Goal: Check status: Check status

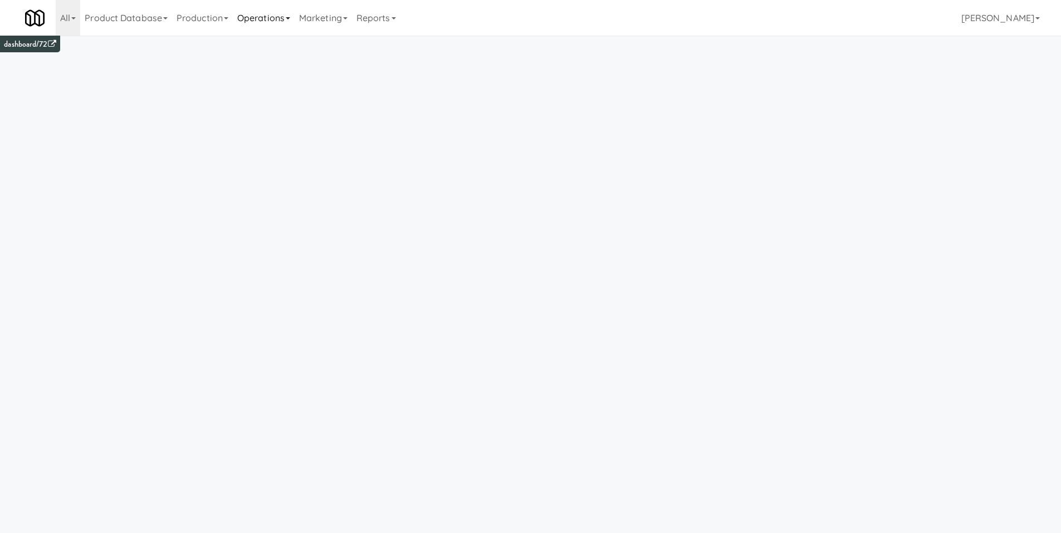
click at [253, 24] on link "Operations" at bounding box center [264, 18] width 62 height 36
click at [284, 230] on link "Vision Orders" at bounding box center [277, 231] width 89 height 20
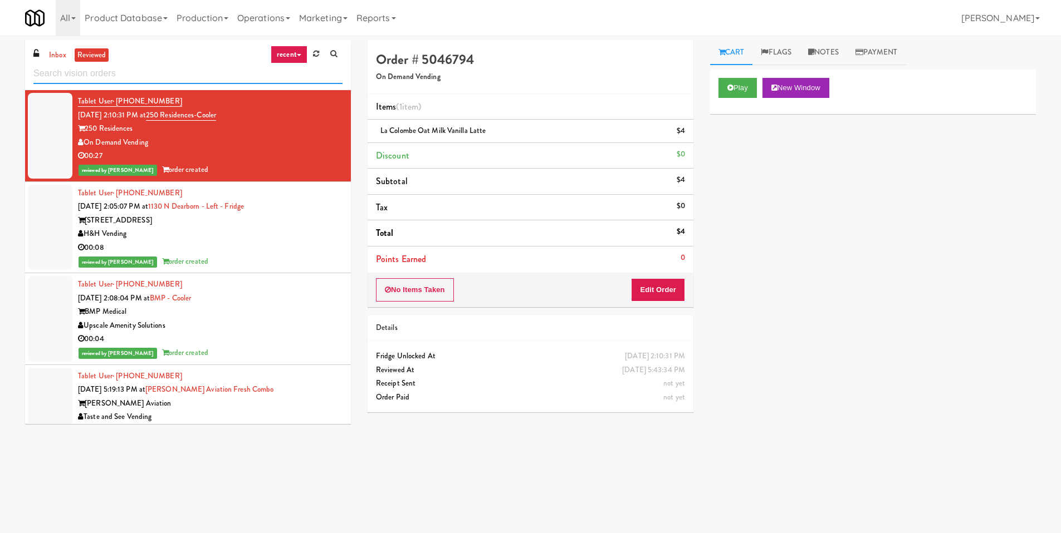
click at [90, 65] on input "text" at bounding box center [187, 73] width 309 height 21
paste input "287,712"
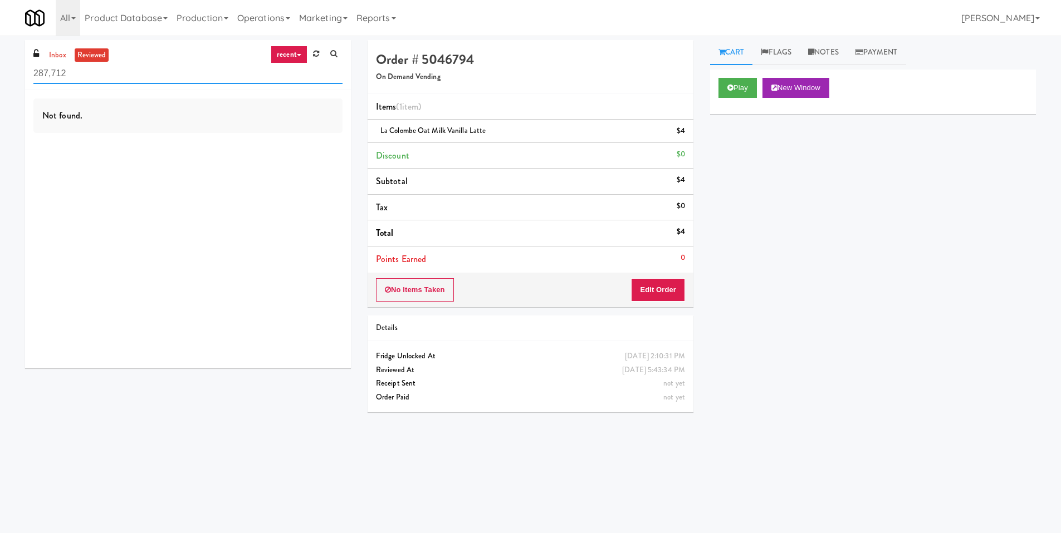
click at [53, 72] on input "287,712" at bounding box center [187, 73] width 309 height 21
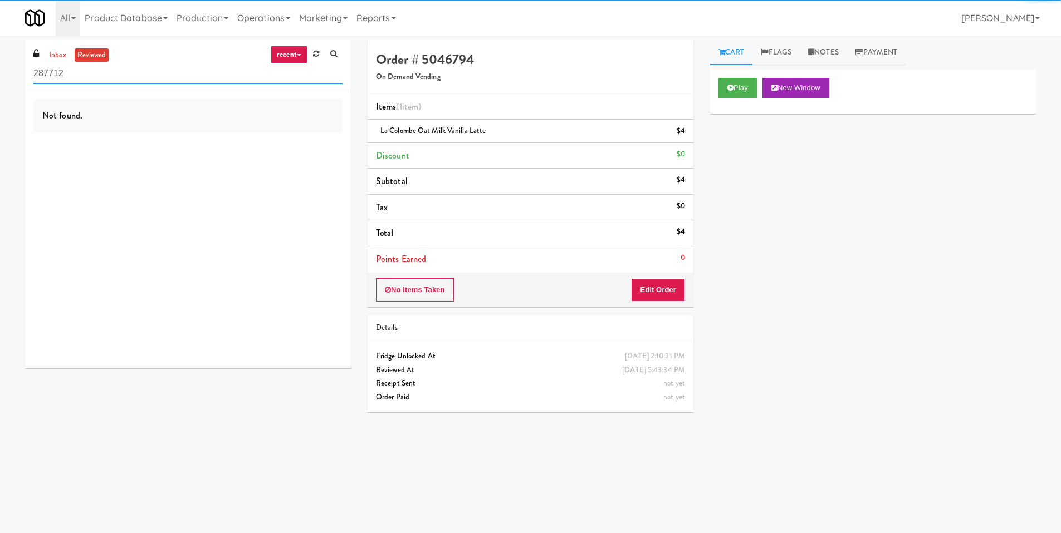
click at [111, 80] on input "287712" at bounding box center [187, 73] width 309 height 21
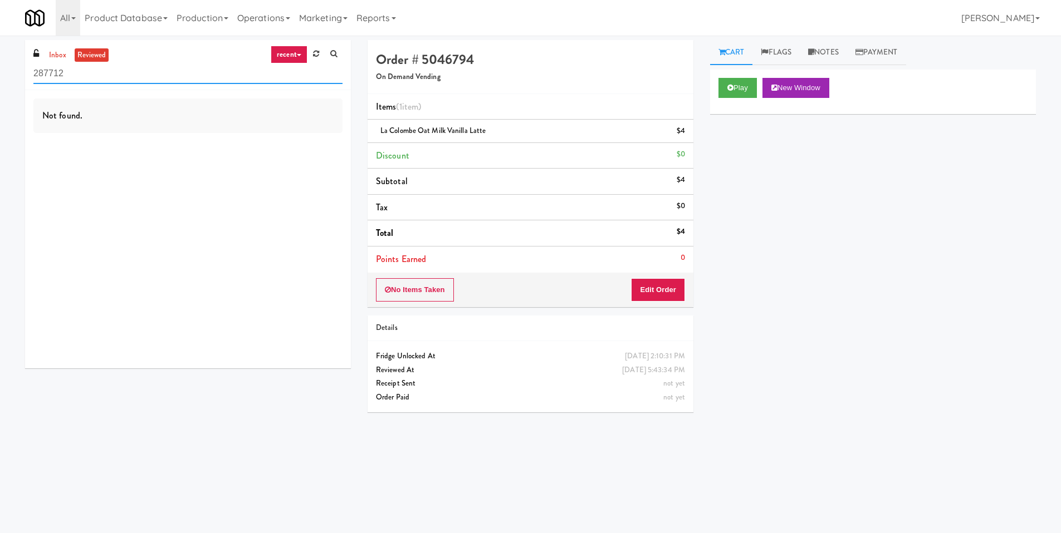
type input "287712"
click at [300, 55] on icon at bounding box center [299, 55] width 4 height 2
click at [293, 74] on link "all" at bounding box center [297, 76] width 89 height 20
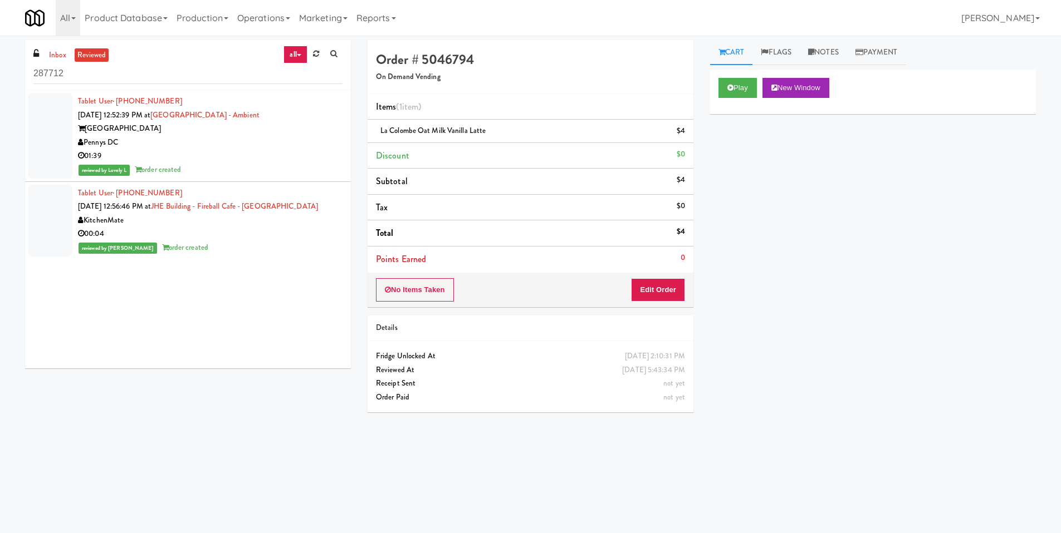
click at [249, 134] on div "[GEOGRAPHIC_DATA]" at bounding box center [210, 129] width 264 height 14
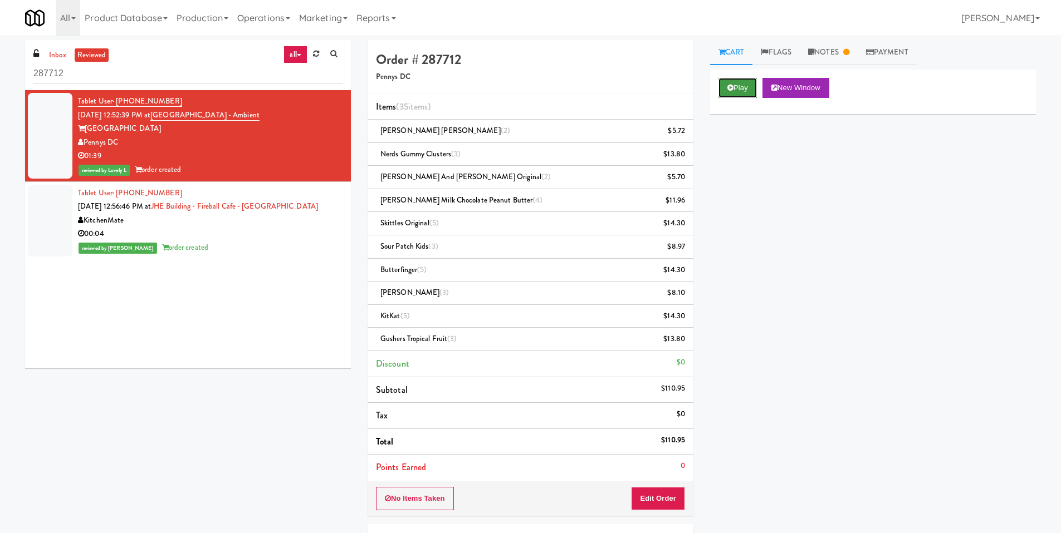
click at [742, 86] on button "Play" at bounding box center [737, 88] width 38 height 20
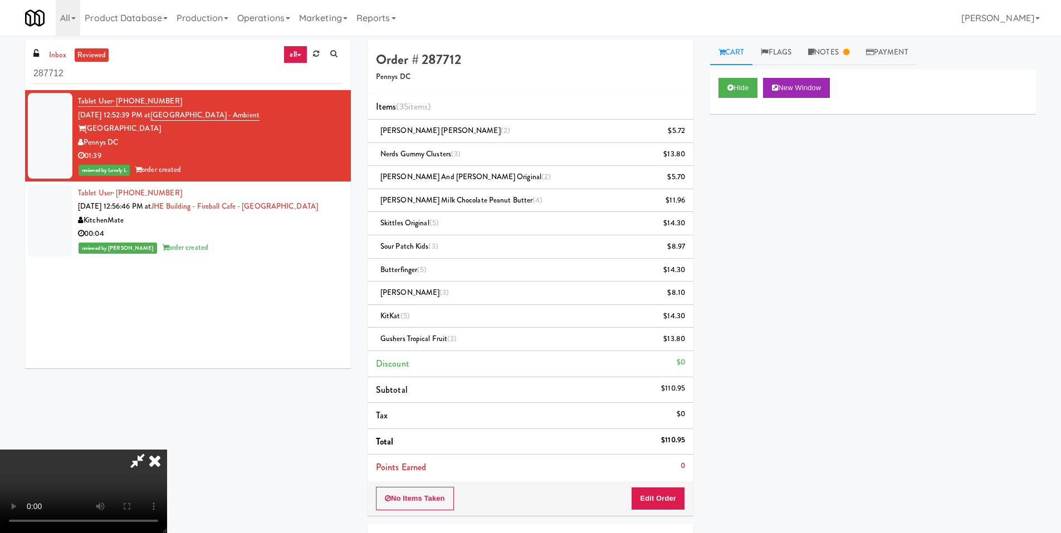
click at [167, 450] on video at bounding box center [83, 492] width 167 height 84
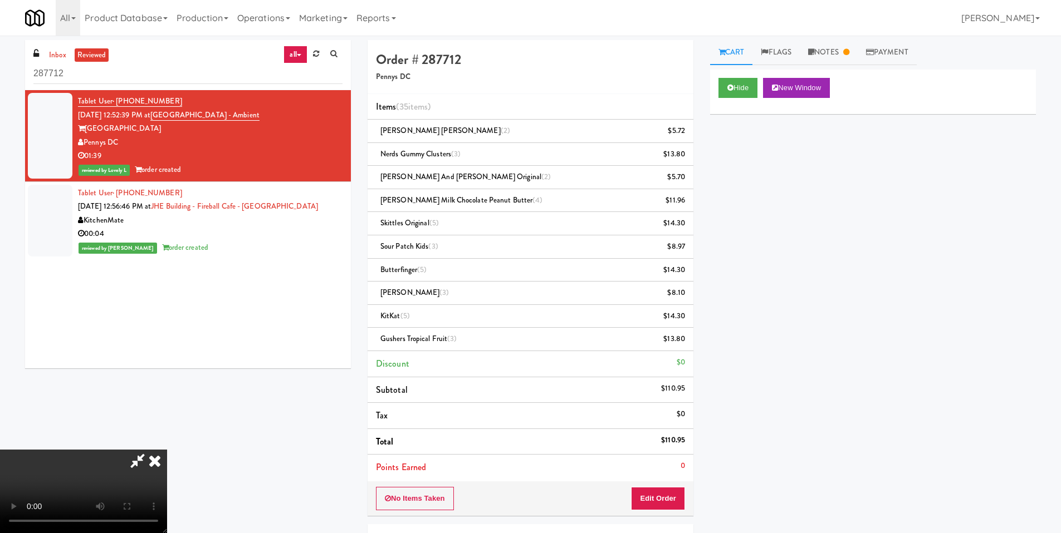
click at [167, 450] on video at bounding box center [83, 492] width 167 height 84
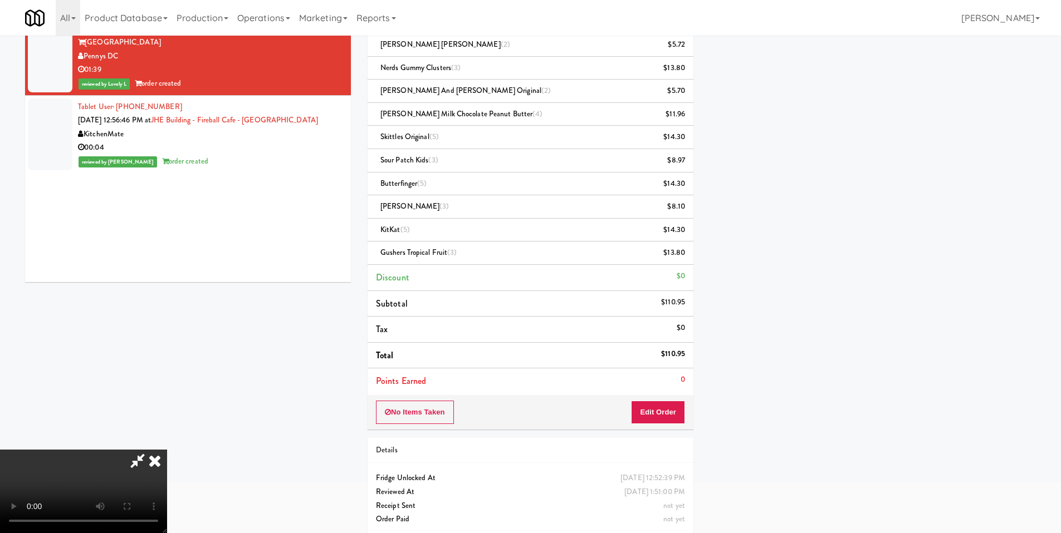
scroll to position [96, 0]
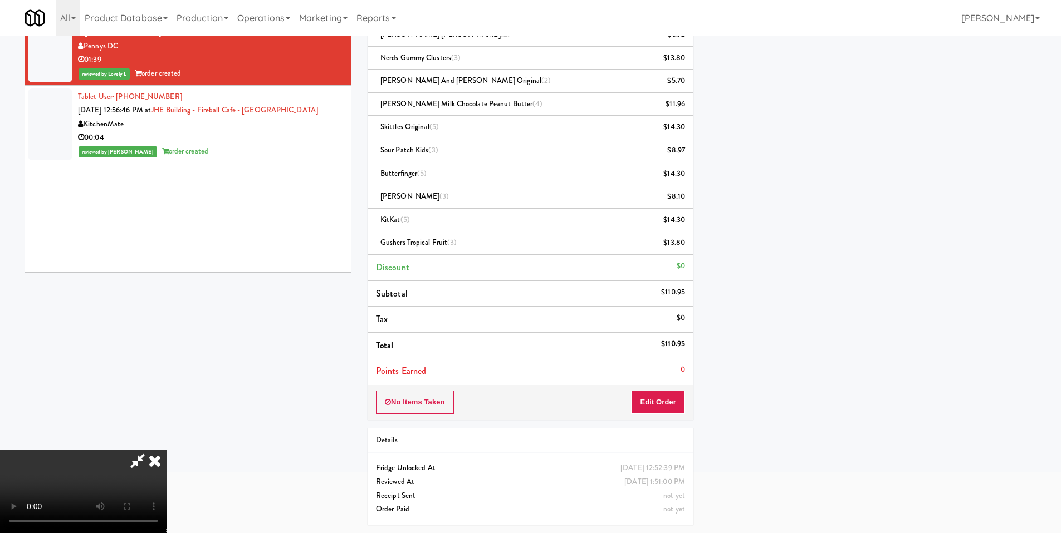
click at [167, 450] on video at bounding box center [83, 492] width 167 height 84
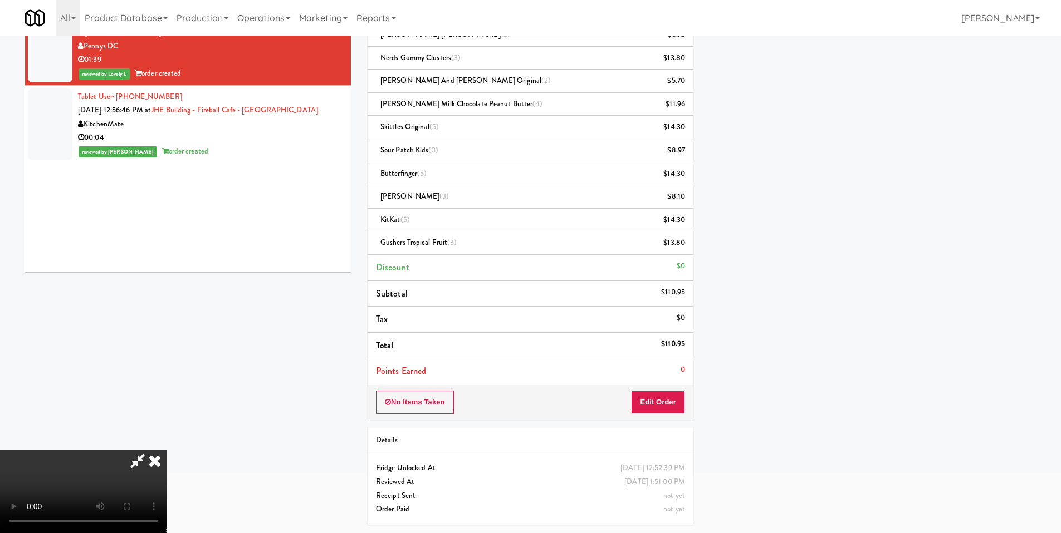
click at [167, 450] on video at bounding box center [83, 492] width 167 height 84
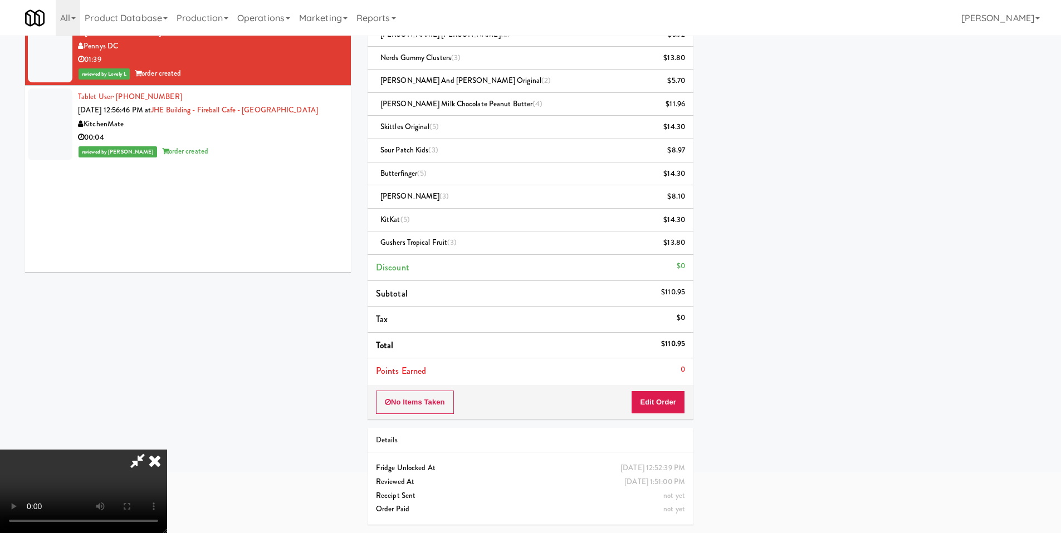
click at [167, 450] on icon at bounding box center [155, 461] width 24 height 22
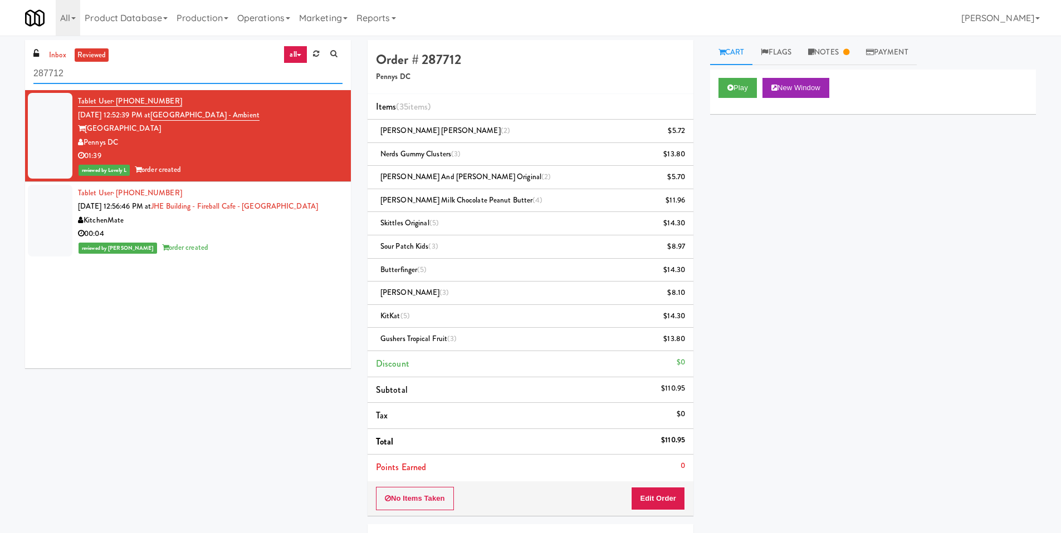
click at [86, 76] on input "287712" at bounding box center [187, 73] width 309 height 21
drag, startPoint x: 45, startPoint y: 75, endPoint x: -4, endPoint y: 72, distance: 48.5
click at [0, 72] on html "Okay Okay Select date: previous 2025-Sep next Su Mo Tu We Th Fr Sa 31 1 2 3 4 5…" at bounding box center [530, 266] width 1061 height 533
paste input "561,310"
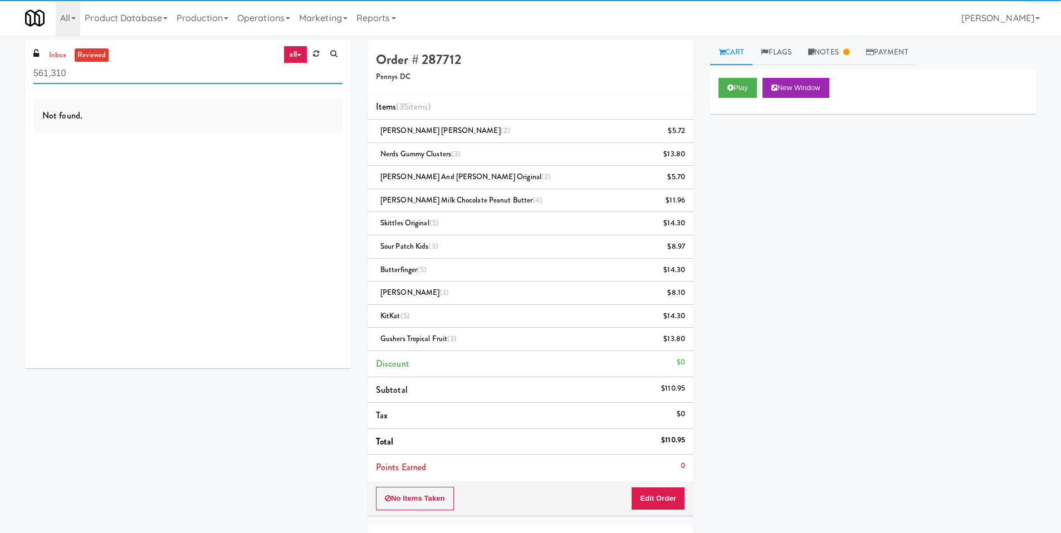
click at [52, 75] on input "561,310" at bounding box center [187, 73] width 309 height 21
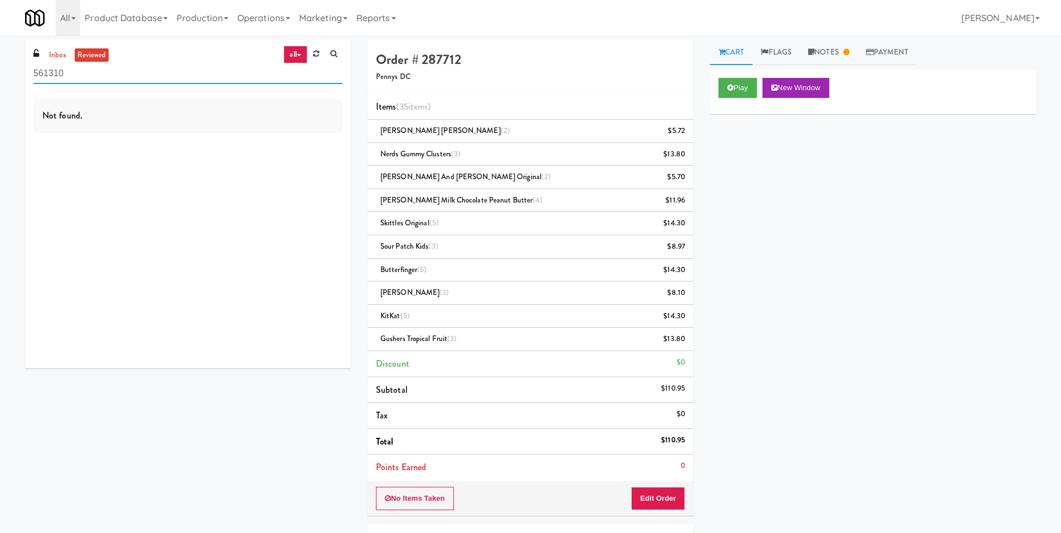
drag, startPoint x: 23, startPoint y: 77, endPoint x: 8, endPoint y: 75, distance: 14.6
click at [9, 76] on div "inbox reviewed all all unclear take inventory issue suspicious failed recent 56…" at bounding box center [530, 335] width 1061 height 590
type input "561310"
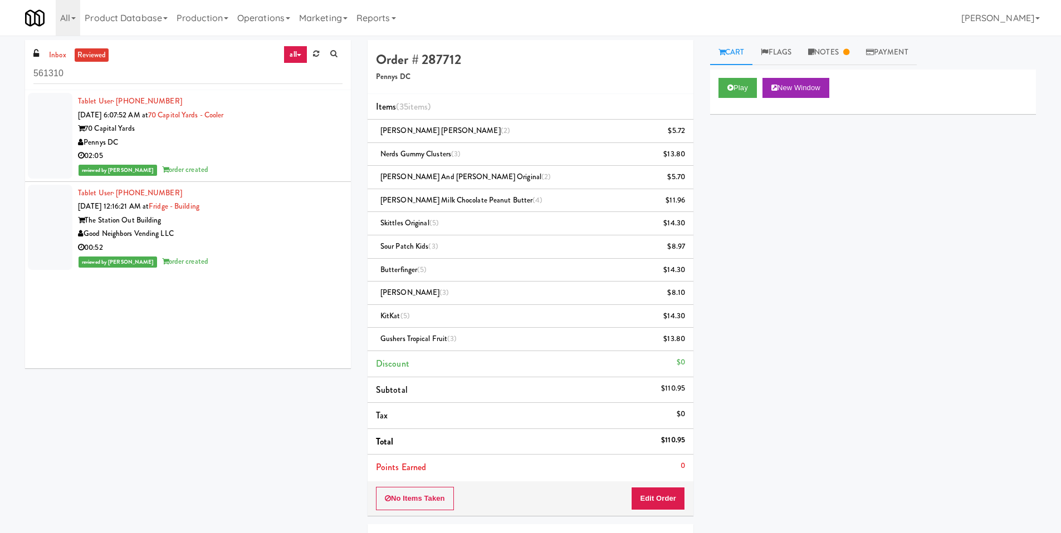
click at [215, 146] on div "Pennys DC" at bounding box center [210, 143] width 264 height 14
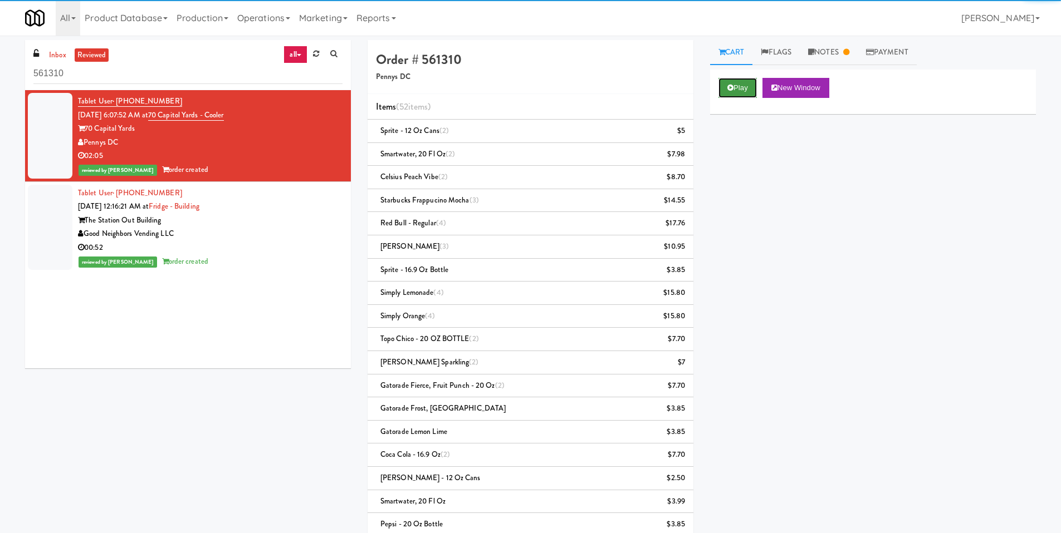
click at [743, 84] on button "Play" at bounding box center [737, 88] width 38 height 20
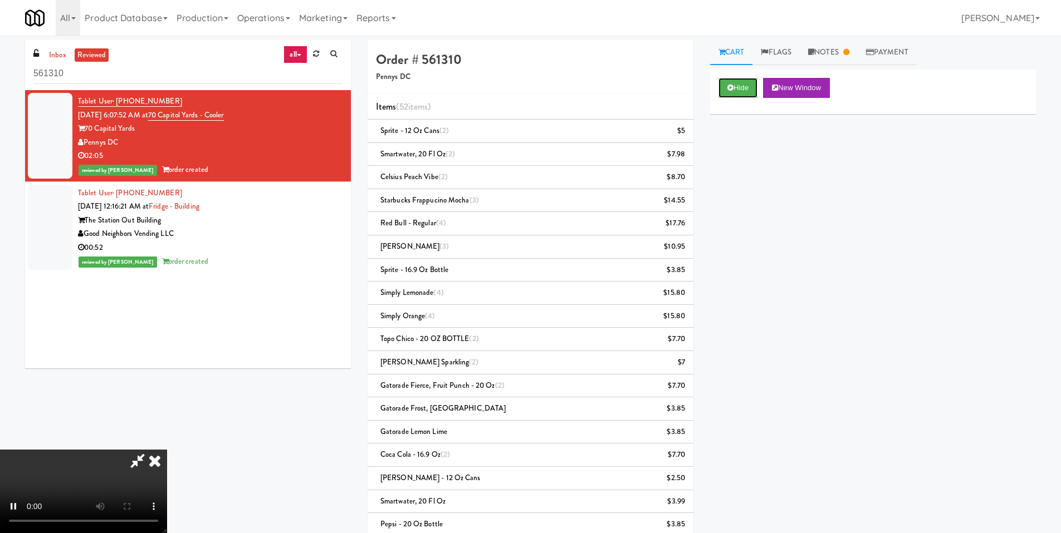
scroll to position [165, 0]
click at [116, 450] on video at bounding box center [83, 492] width 167 height 84
click at [167, 450] on video at bounding box center [83, 492] width 167 height 84
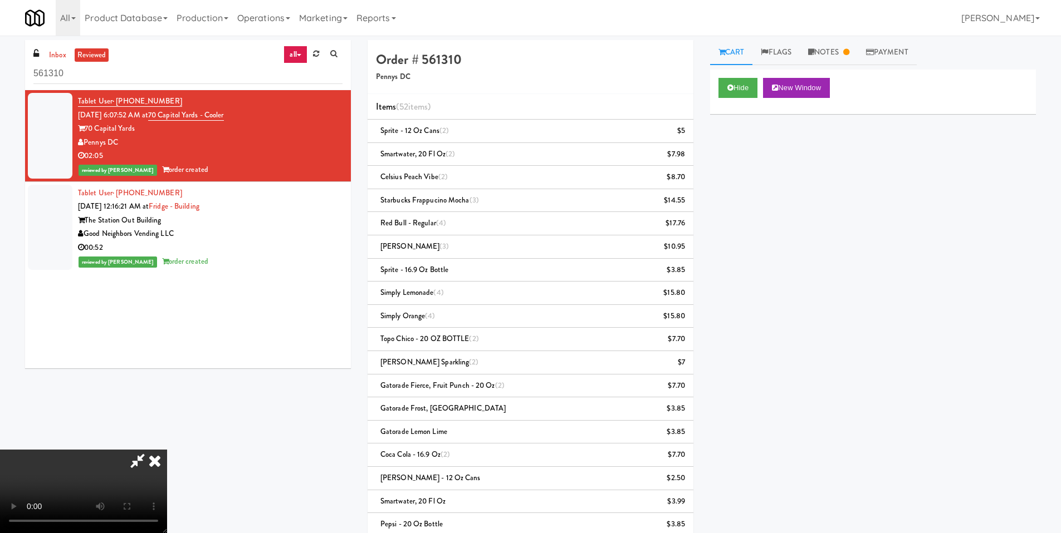
click at [167, 450] on video at bounding box center [83, 492] width 167 height 84
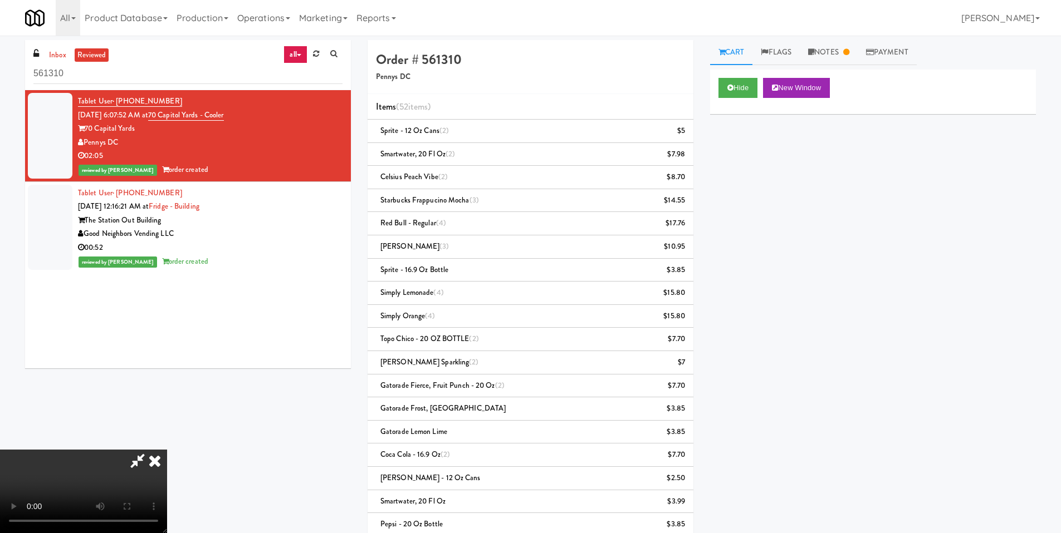
click at [167, 450] on video at bounding box center [83, 492] width 167 height 84
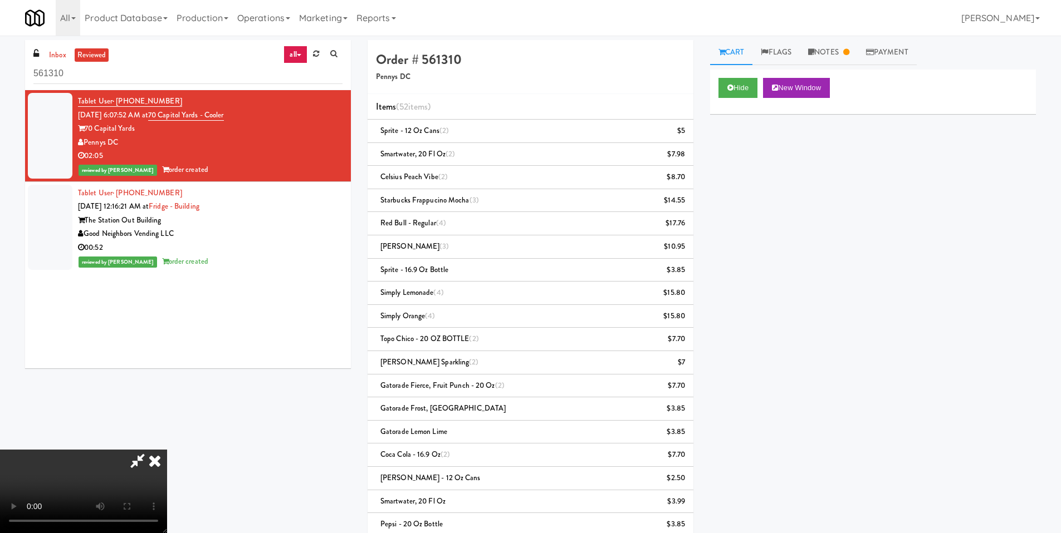
click at [167, 450] on video at bounding box center [83, 492] width 167 height 84
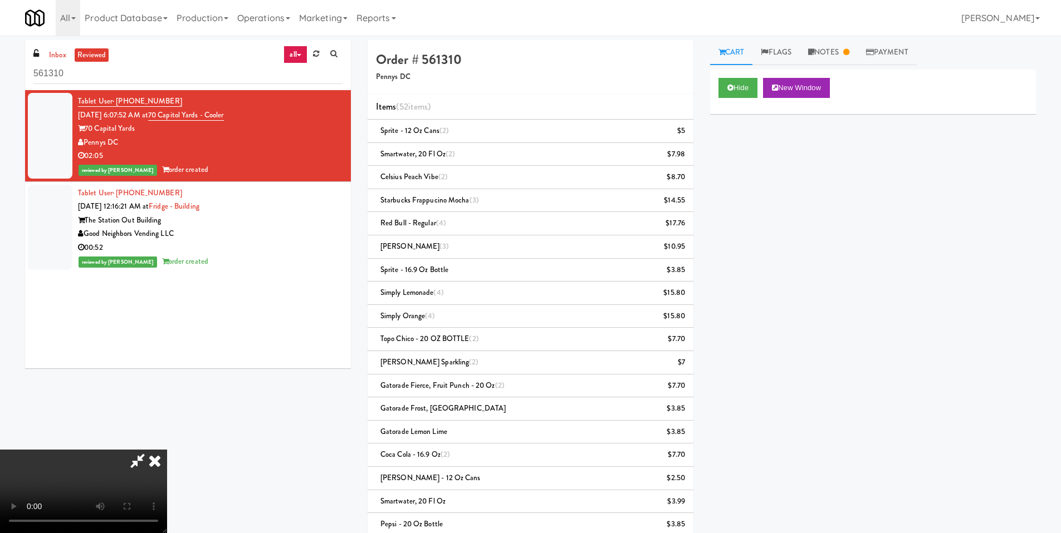
click at [167, 450] on video at bounding box center [83, 492] width 167 height 84
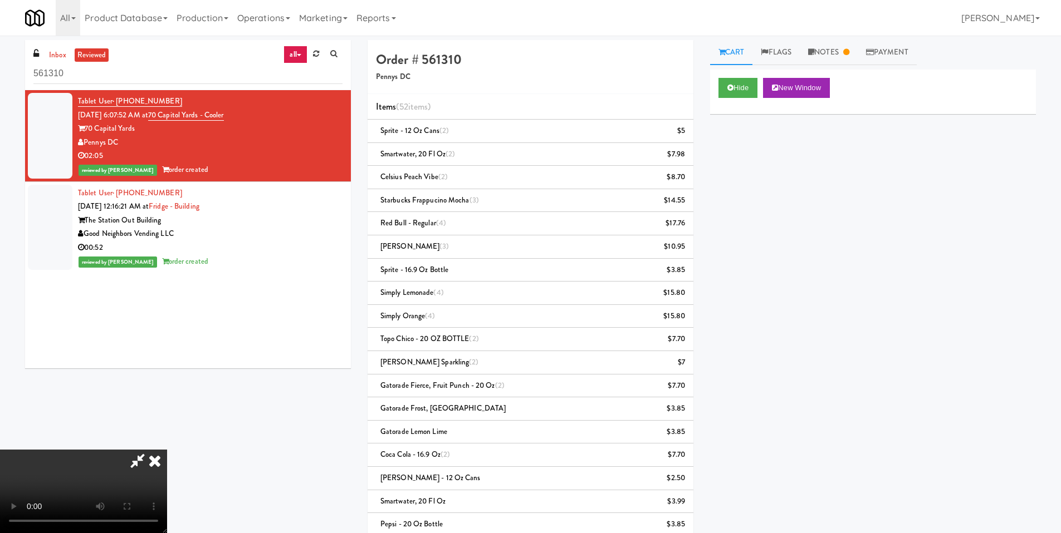
click at [167, 450] on video at bounding box center [83, 492] width 167 height 84
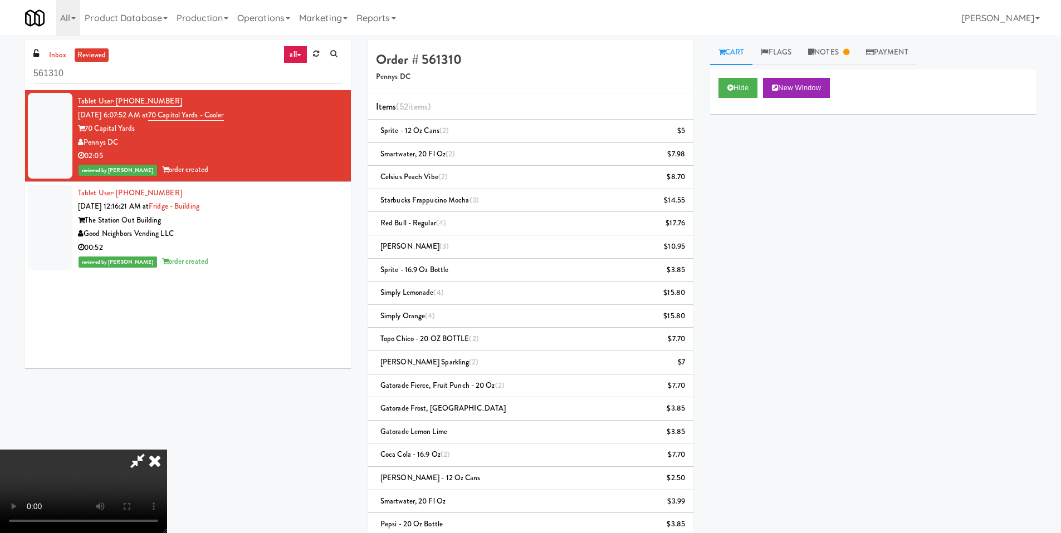
click at [167, 450] on video at bounding box center [83, 492] width 167 height 84
drag, startPoint x: 531, startPoint y: 430, endPoint x: 553, endPoint y: 487, distance: 61.3
click at [167, 450] on video at bounding box center [83, 492] width 167 height 84
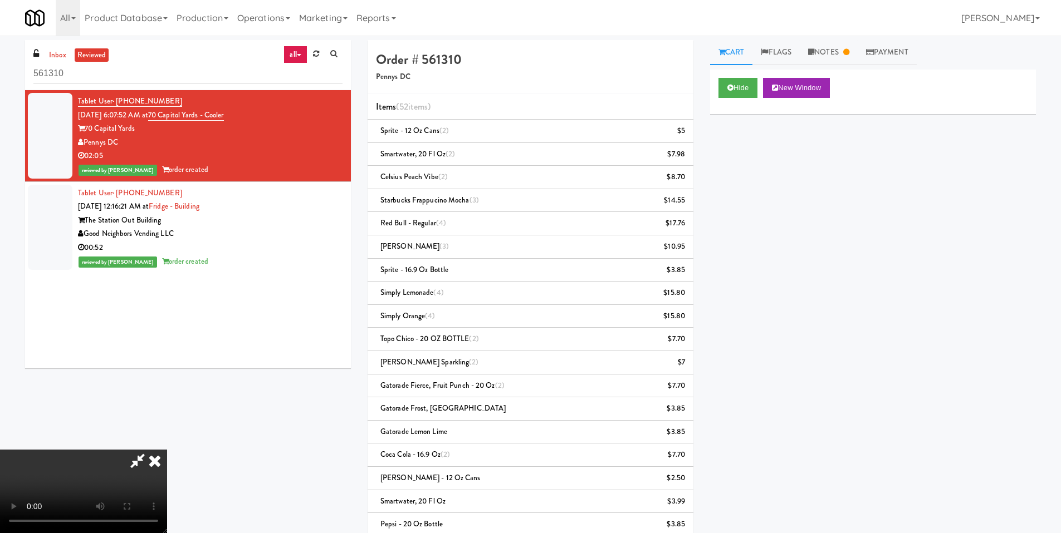
click at [167, 450] on video at bounding box center [83, 492] width 167 height 84
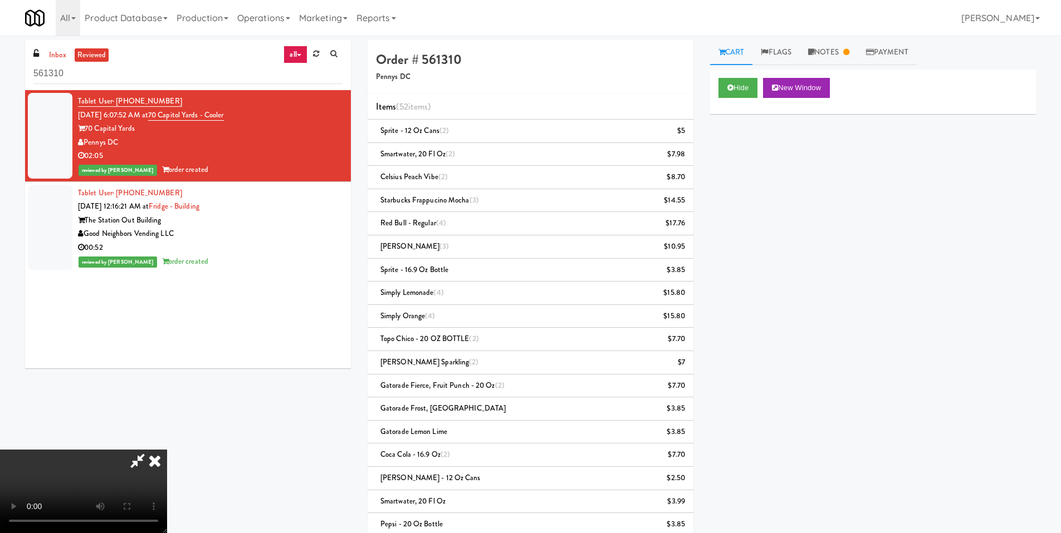
click at [167, 450] on video at bounding box center [83, 492] width 167 height 84
click at [167, 450] on icon at bounding box center [155, 461] width 24 height 22
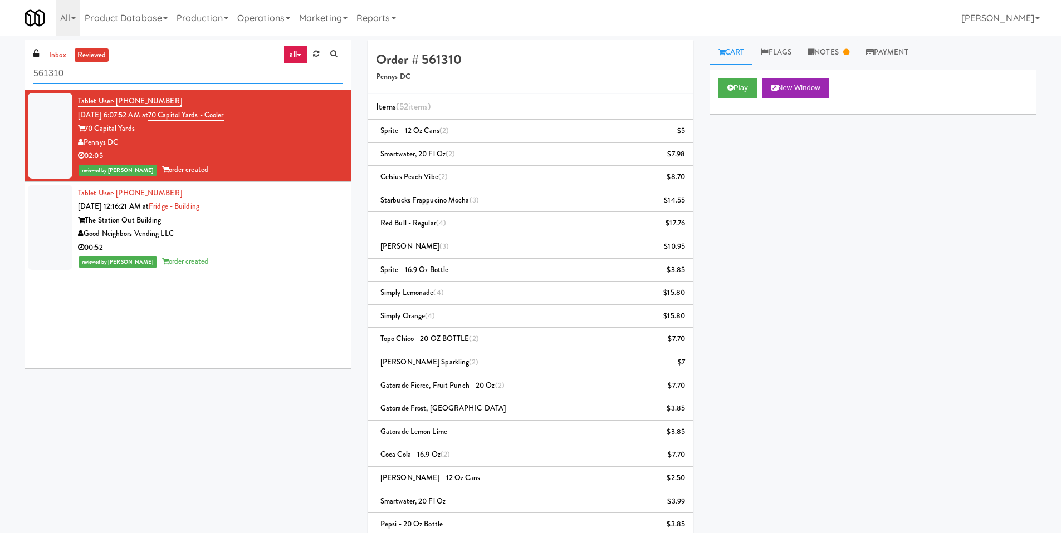
drag, startPoint x: 154, startPoint y: 71, endPoint x: 108, endPoint y: 70, distance: 46.2
click at [152, 72] on input "561310" at bounding box center [187, 73] width 309 height 21
drag, startPoint x: 84, startPoint y: 71, endPoint x: -34, endPoint y: 73, distance: 118.1
click at [0, 73] on html "Okay Okay Select date: previous 2025-Sep next Su Mo Tu We Th Fr Sa 31 1 2 3 4 5…" at bounding box center [530, 266] width 1061 height 533
paste input "173,429"
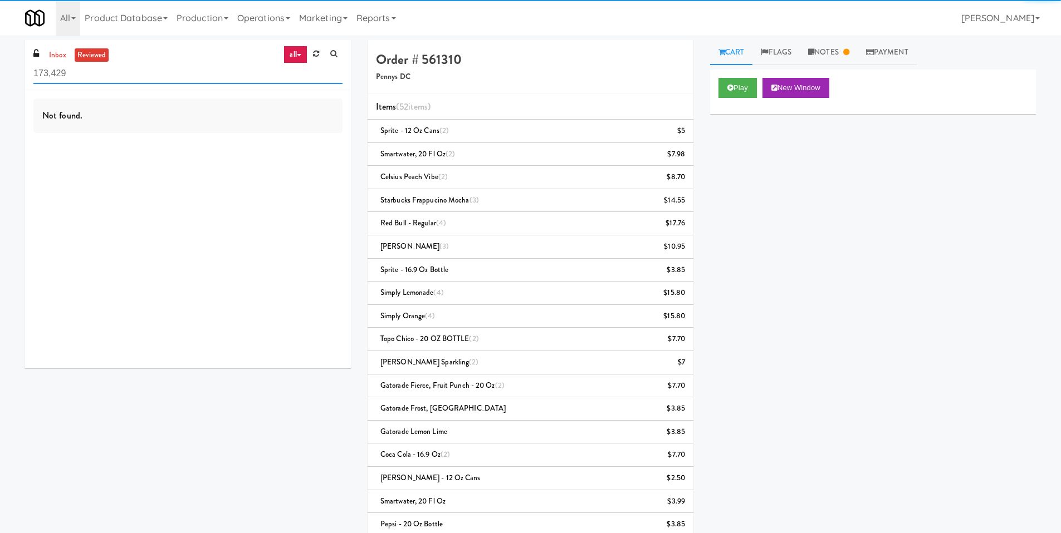
click at [53, 73] on input "173,429" at bounding box center [187, 73] width 309 height 21
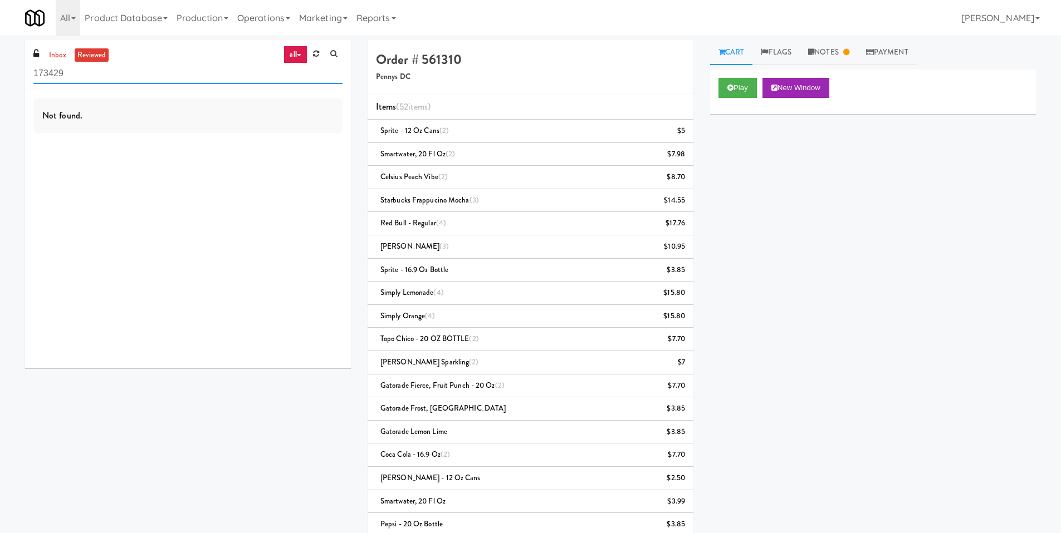
drag, startPoint x: 78, startPoint y: 75, endPoint x: -3, endPoint y: 75, distance: 81.3
click at [0, 75] on html "Okay Okay Select date: previous 2025-Sep next Su Mo Tu We Th Fr Sa 31 1 2 3 4 5…" at bounding box center [530, 266] width 1061 height 533
type input "173429"
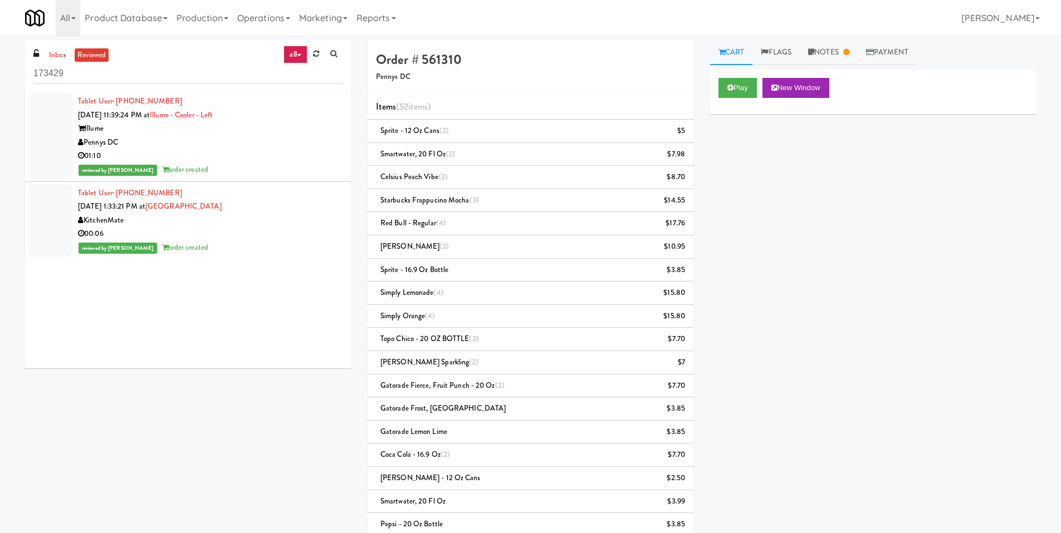
click at [201, 143] on div "Pennys DC" at bounding box center [210, 143] width 264 height 14
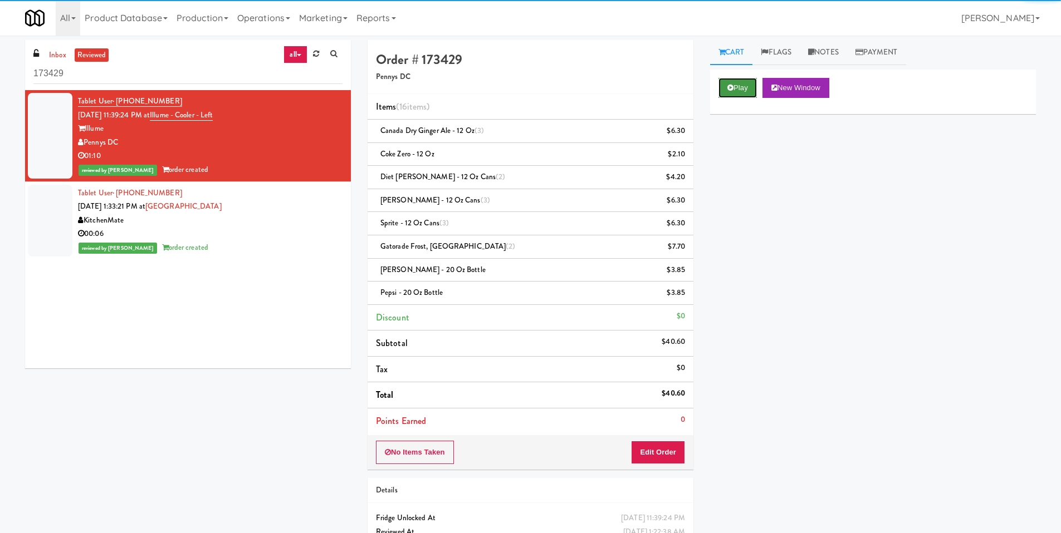
click at [753, 87] on button "Play" at bounding box center [737, 88] width 38 height 20
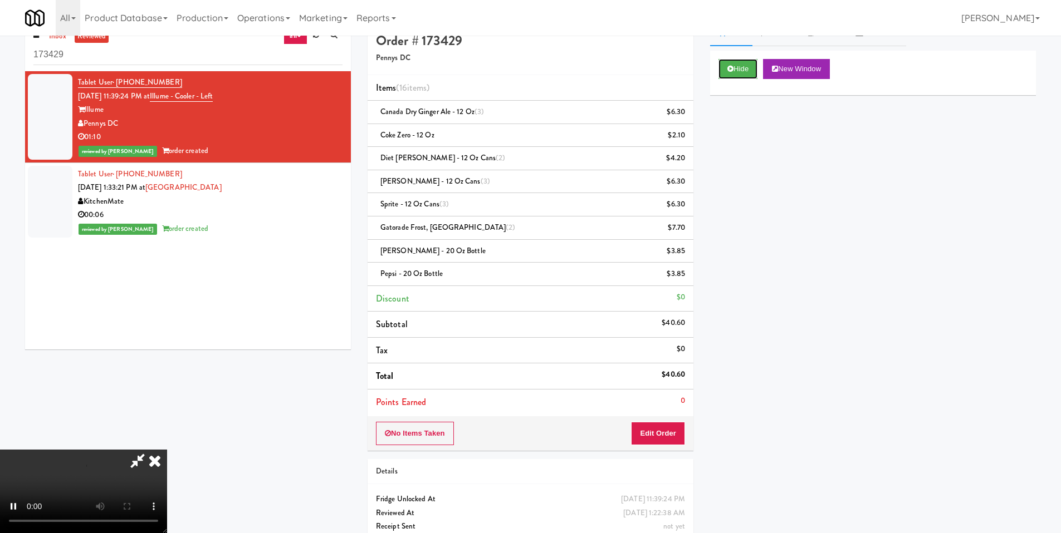
scroll to position [50, 0]
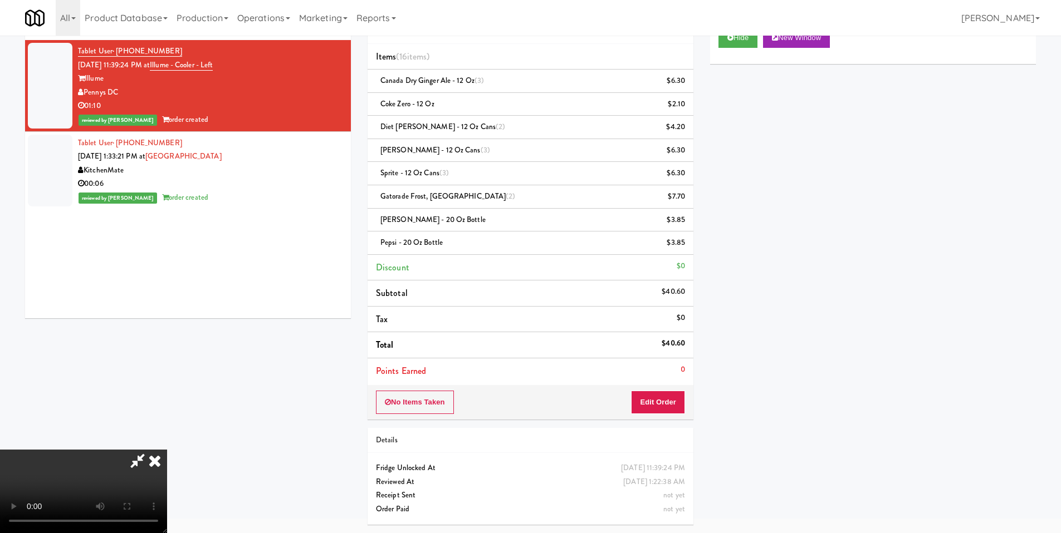
click at [167, 450] on video at bounding box center [83, 492] width 167 height 84
click at [154, 450] on video at bounding box center [83, 492] width 167 height 84
click at [979, 141] on div "Hide New Window Primary Flag Clear Flag if unable to determine what was taken o…" at bounding box center [873, 228] width 326 height 418
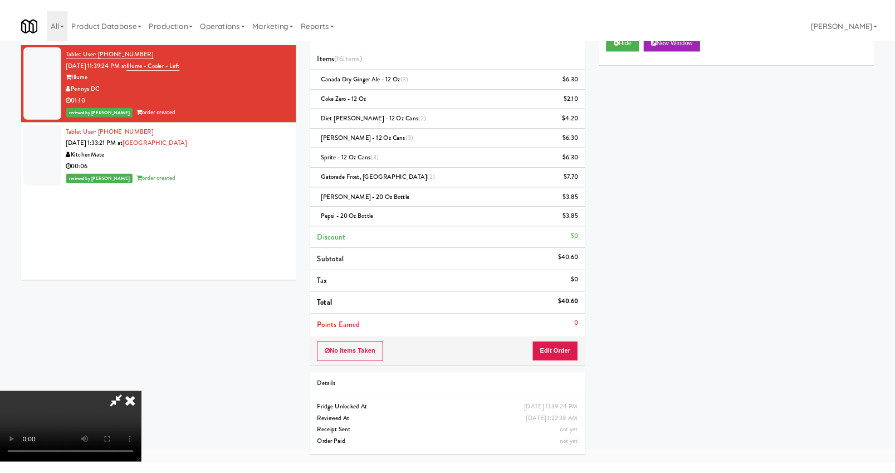
scroll to position [50, 0]
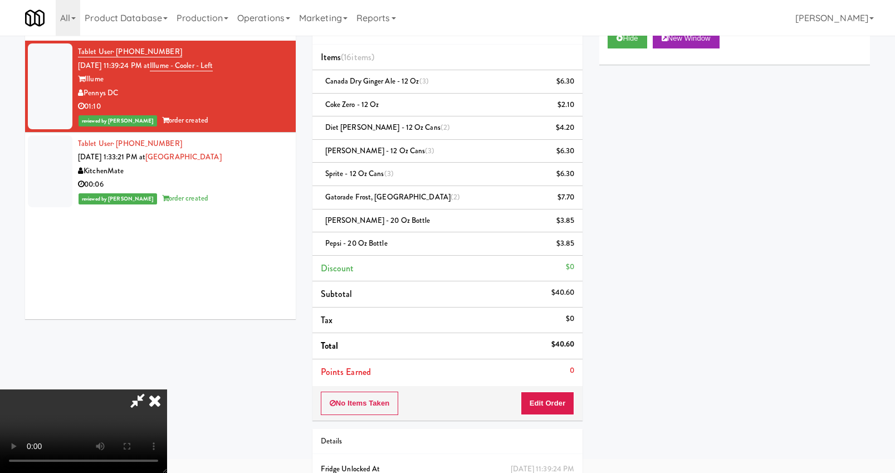
click at [167, 389] on video at bounding box center [83, 431] width 167 height 84
drag, startPoint x: 263, startPoint y: 370, endPoint x: 268, endPoint y: 375, distance: 7.5
click at [167, 389] on video at bounding box center [83, 431] width 167 height 84
click at [167, 394] on video at bounding box center [83, 431] width 167 height 84
click at [167, 389] on video at bounding box center [83, 431] width 167 height 84
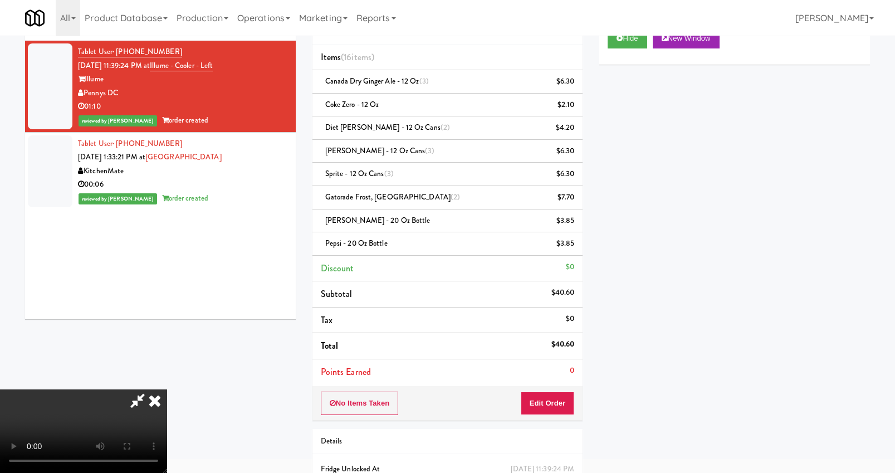
click at [167, 389] on video at bounding box center [83, 431] width 167 height 84
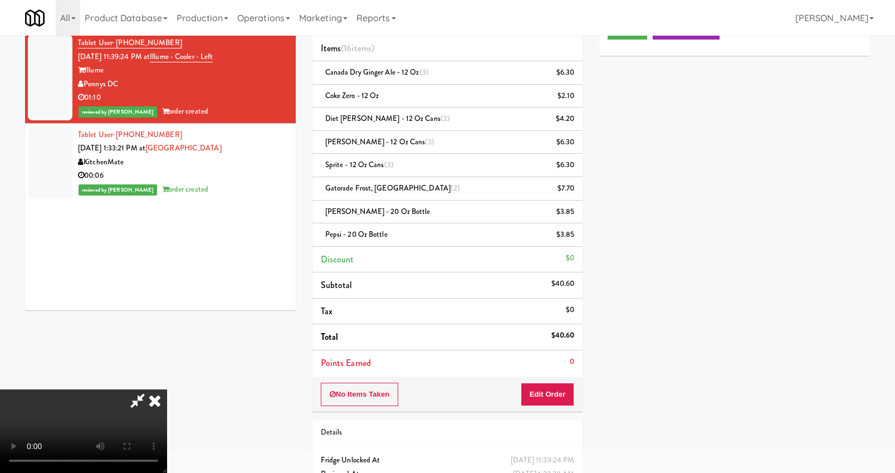
scroll to position [69, 0]
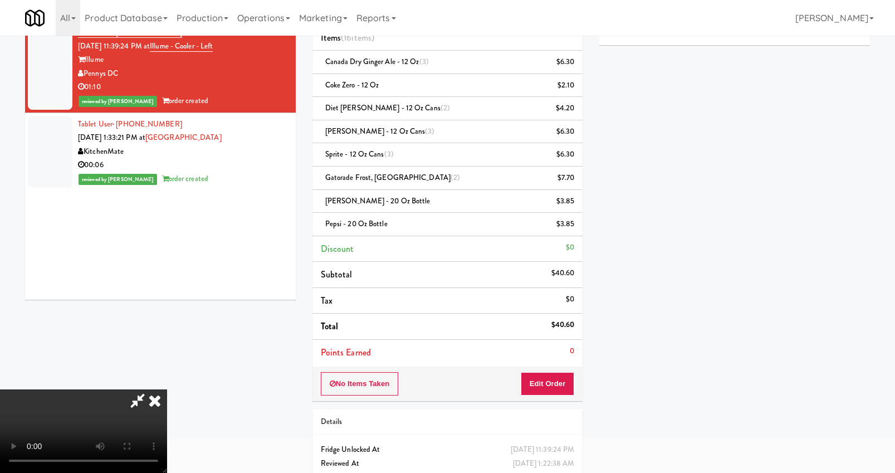
click at [167, 389] on video at bounding box center [83, 431] width 167 height 84
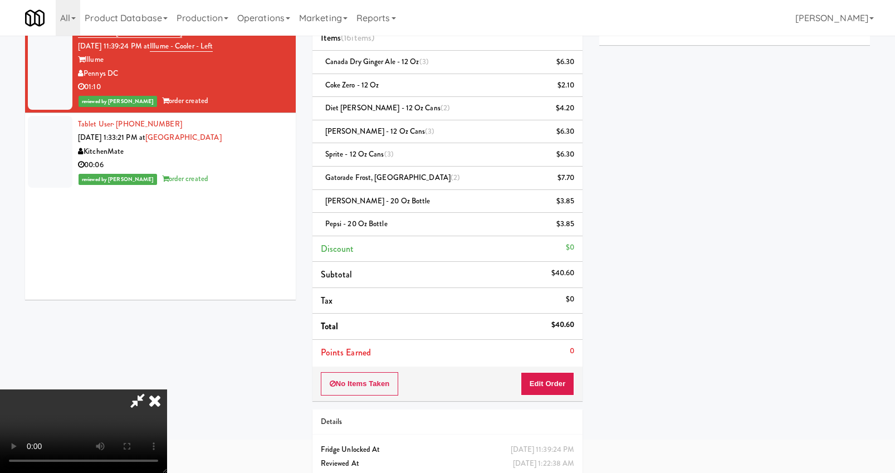
click at [167, 389] on video at bounding box center [83, 431] width 167 height 84
click at [167, 415] on video at bounding box center [83, 431] width 167 height 84
click at [167, 389] on video at bounding box center [83, 431] width 167 height 84
click at [150, 389] on icon at bounding box center [138, 400] width 26 height 22
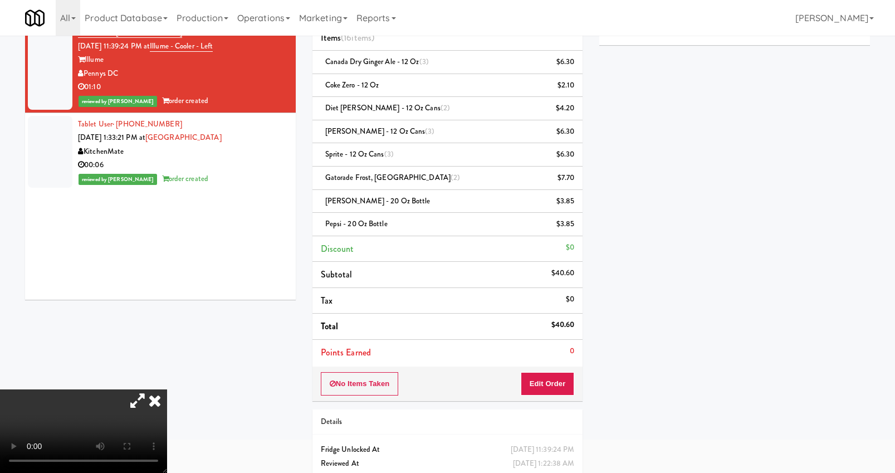
click at [167, 389] on icon at bounding box center [155, 400] width 24 height 22
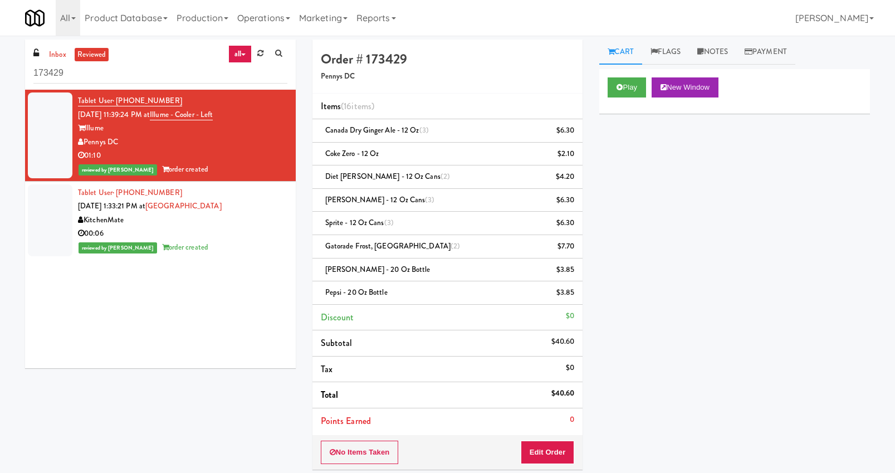
scroll to position [0, 0]
